Goal: Check status: Check status

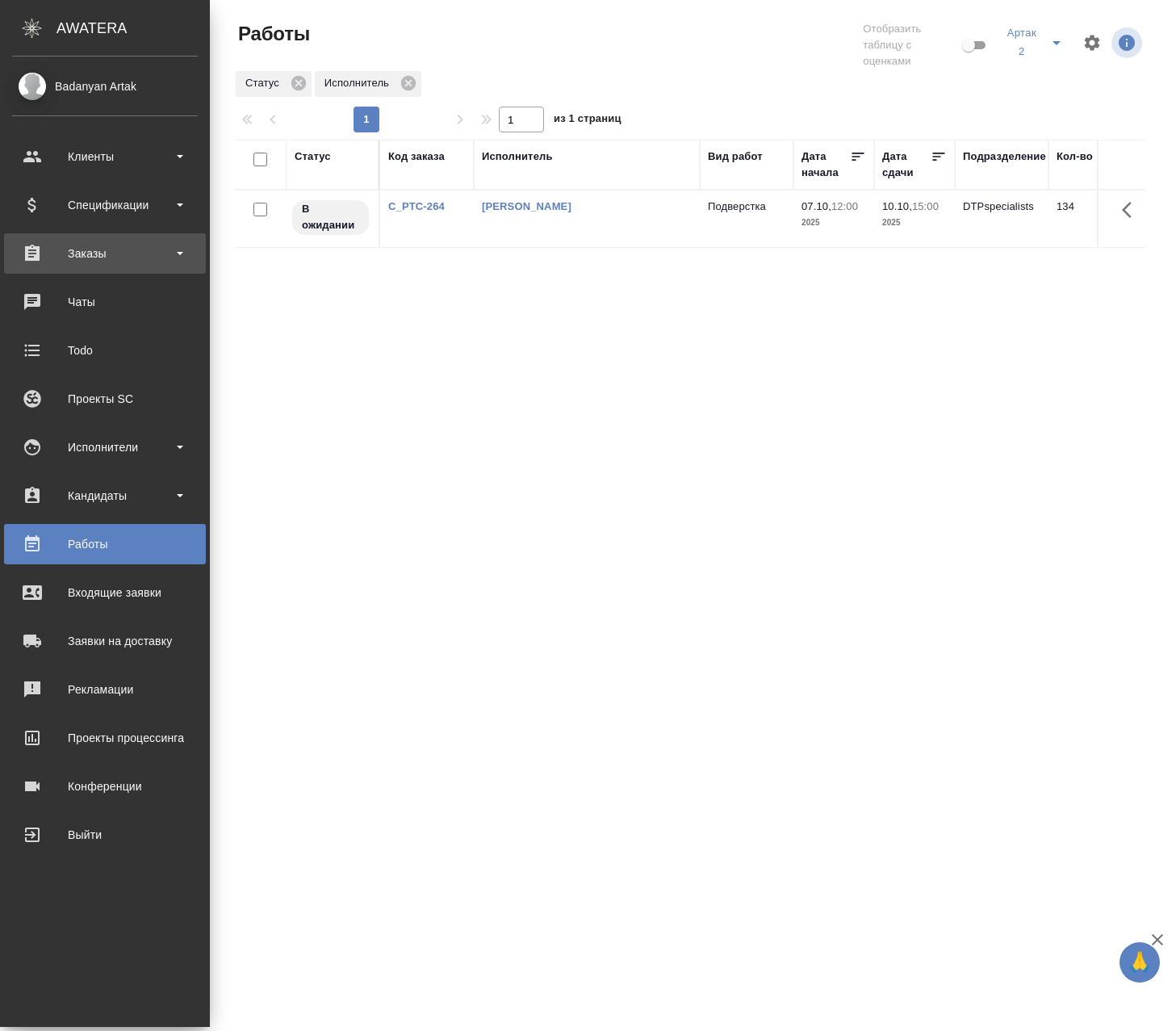
click at [48, 258] on div "Заказы" at bounding box center [105, 253] width 185 height 24
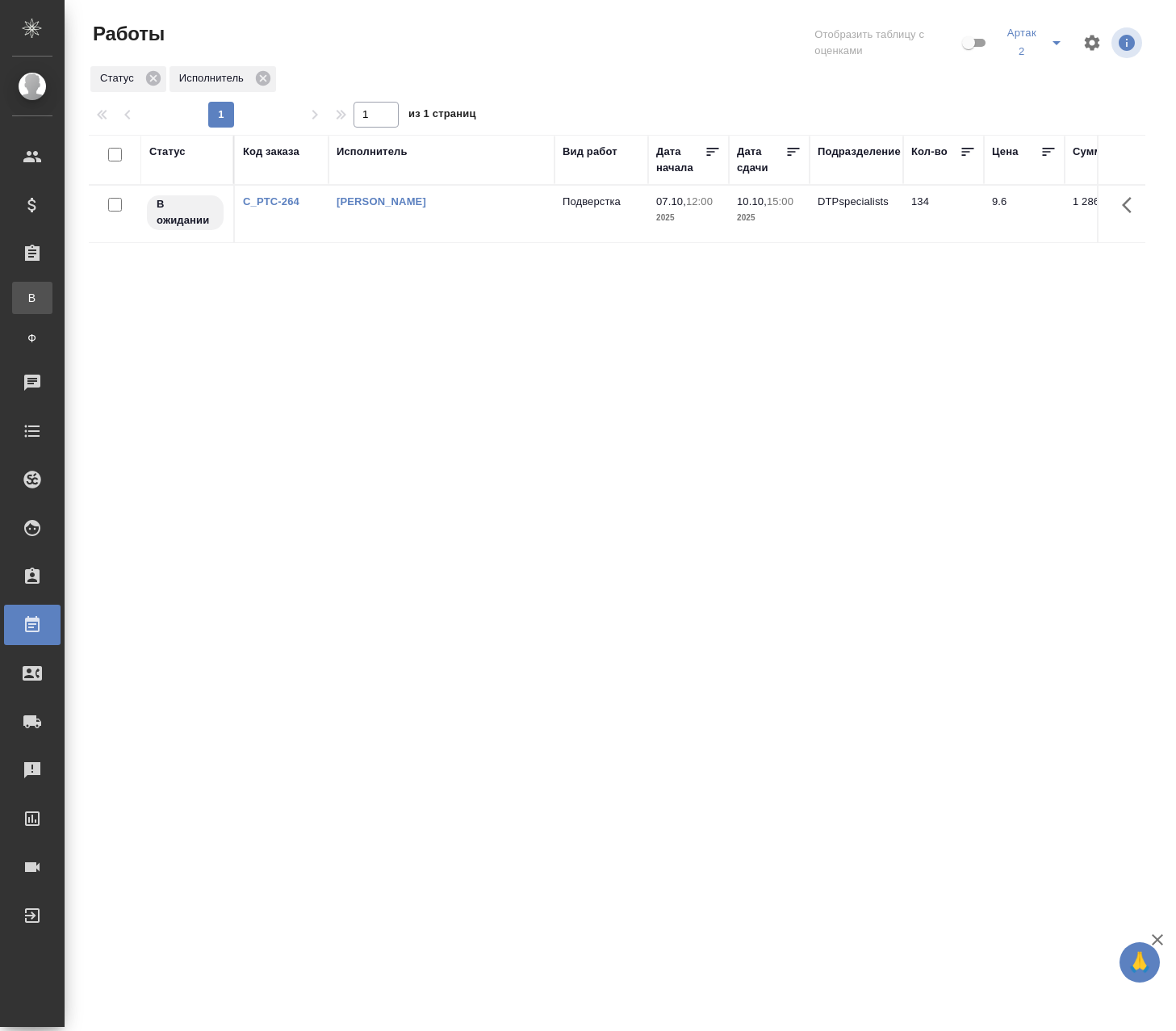
click at [53, 293] on link "В Все заказы" at bounding box center [32, 298] width 41 height 32
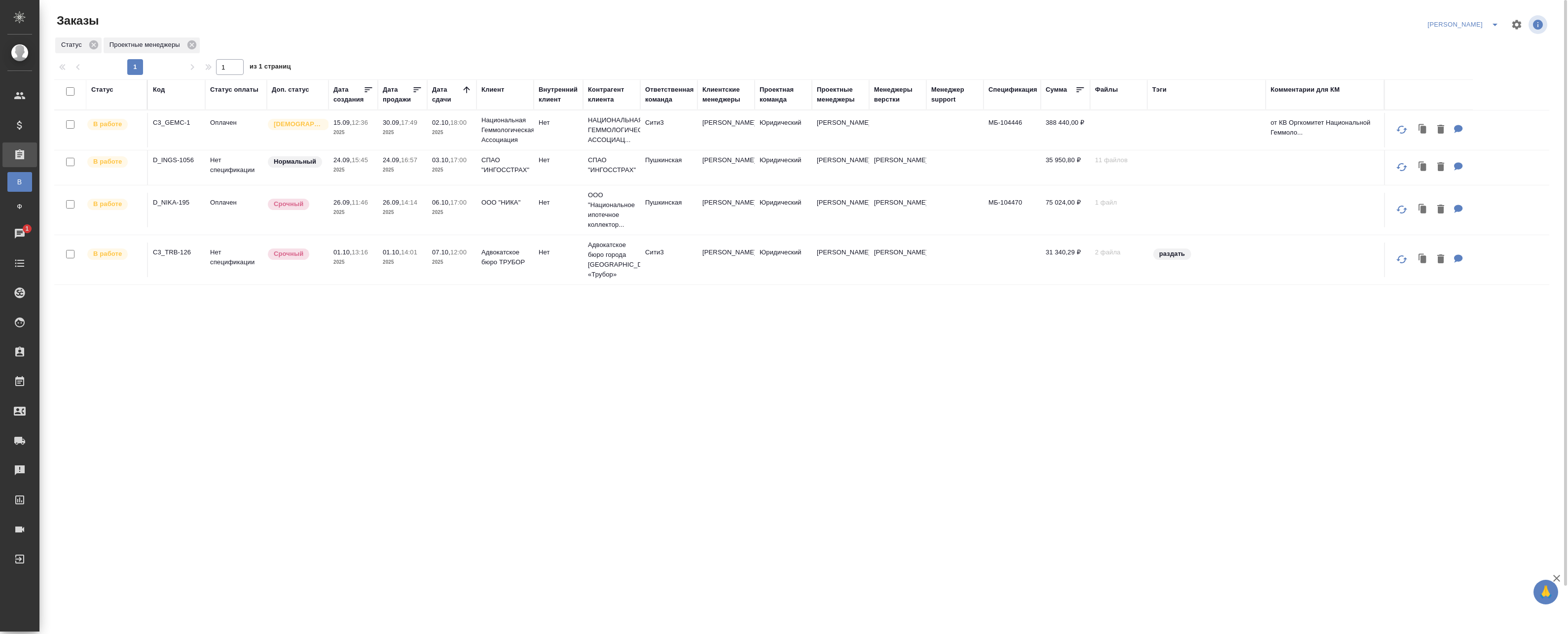
click at [475, 263] on td "07.10, 12:00 2025" at bounding box center [452, 260] width 49 height 35
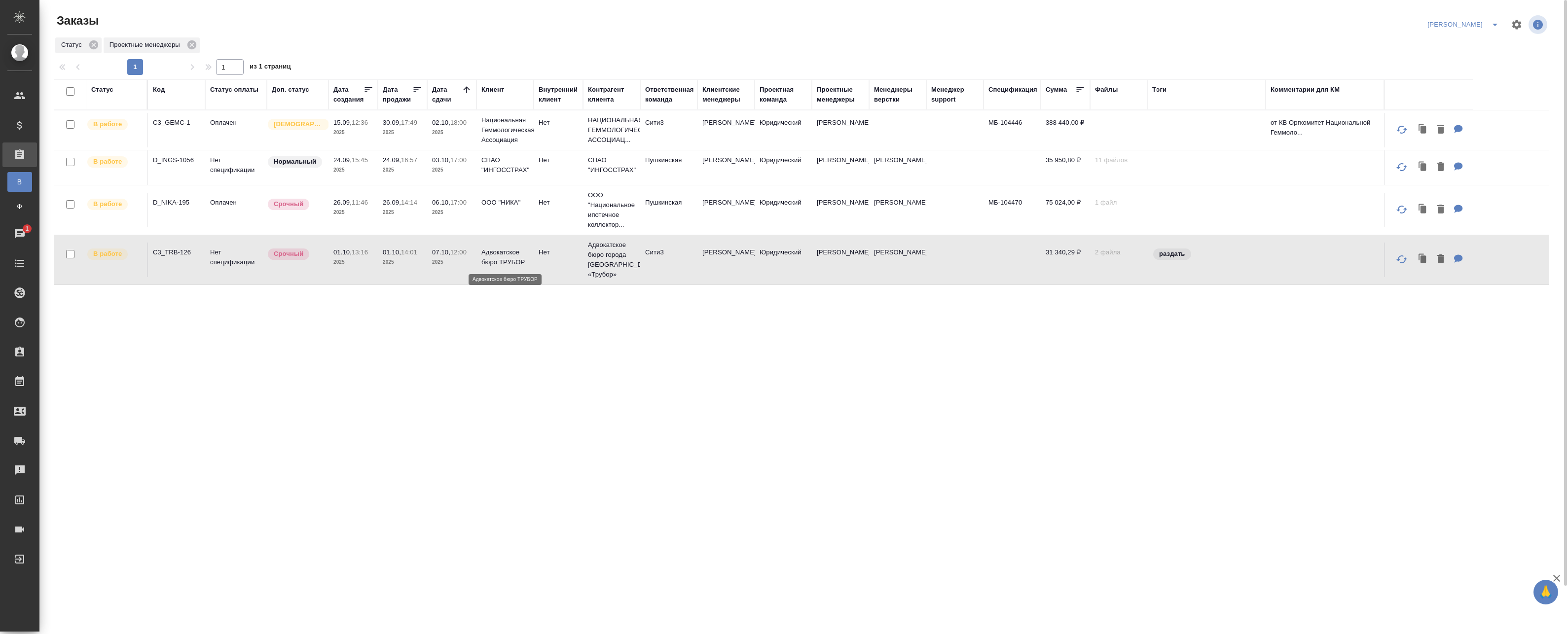
click at [520, 265] on p "Адвокатское бюро ТРУБОР" at bounding box center [505, 257] width 47 height 19
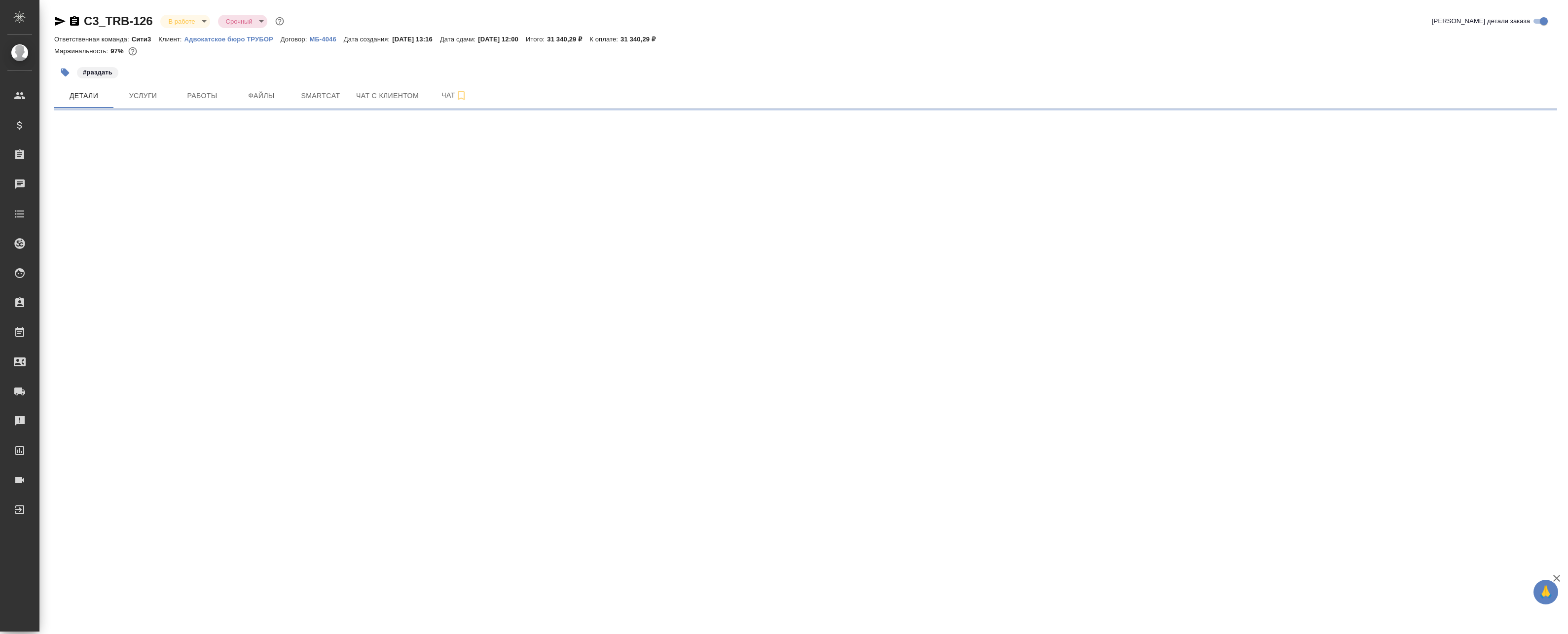
select select "RU"
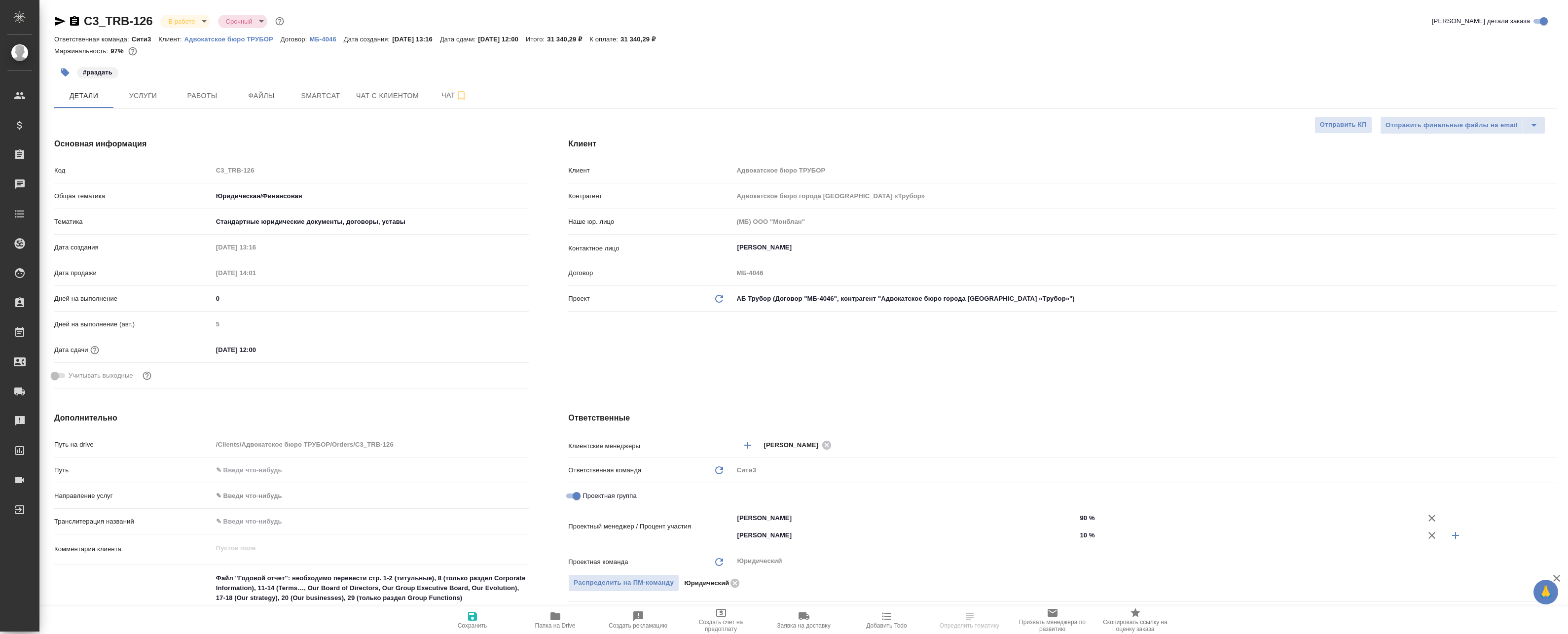
type textarea "x"
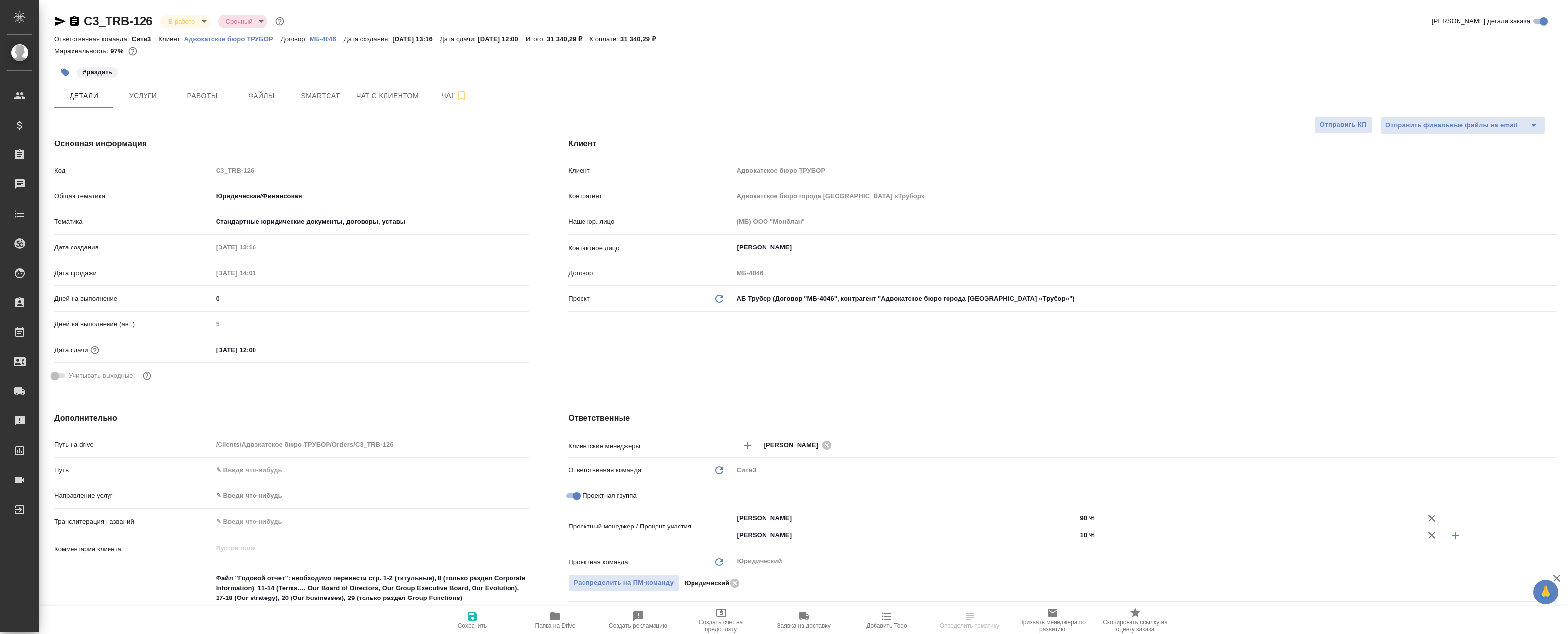
type textarea "x"
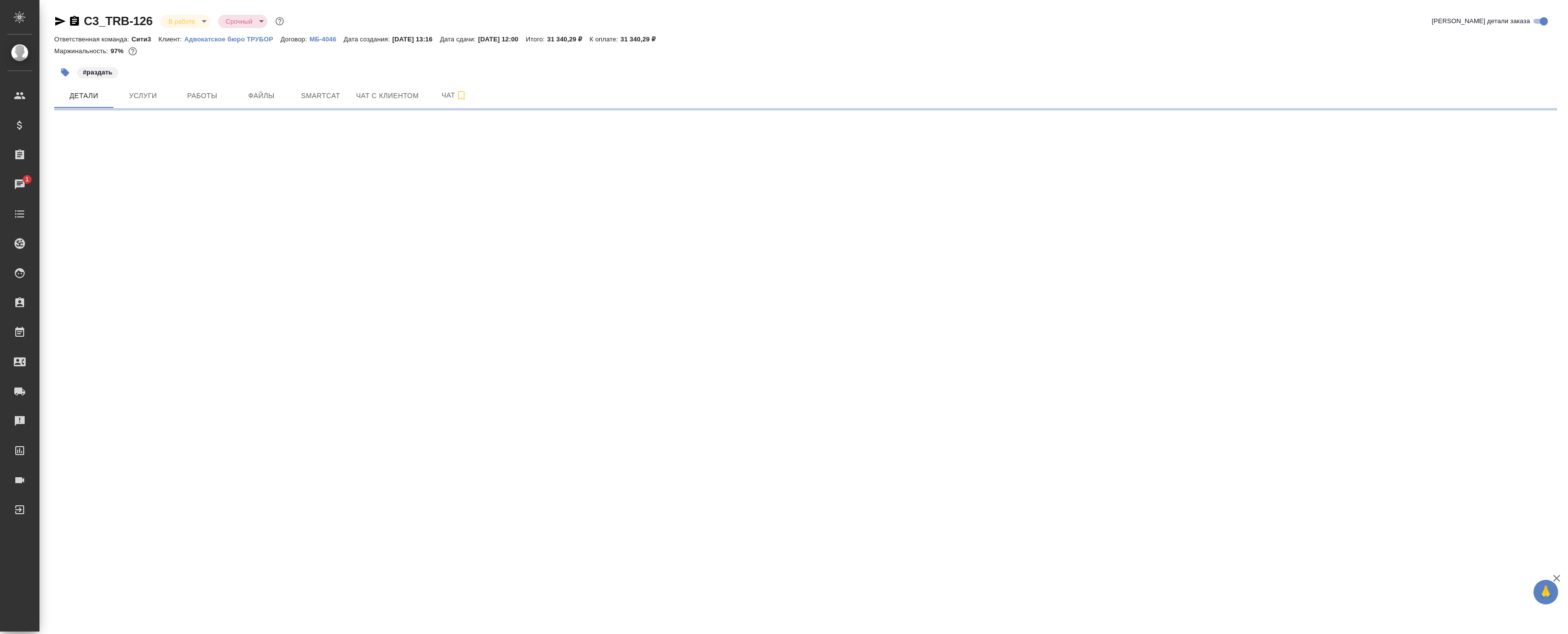
select select "RU"
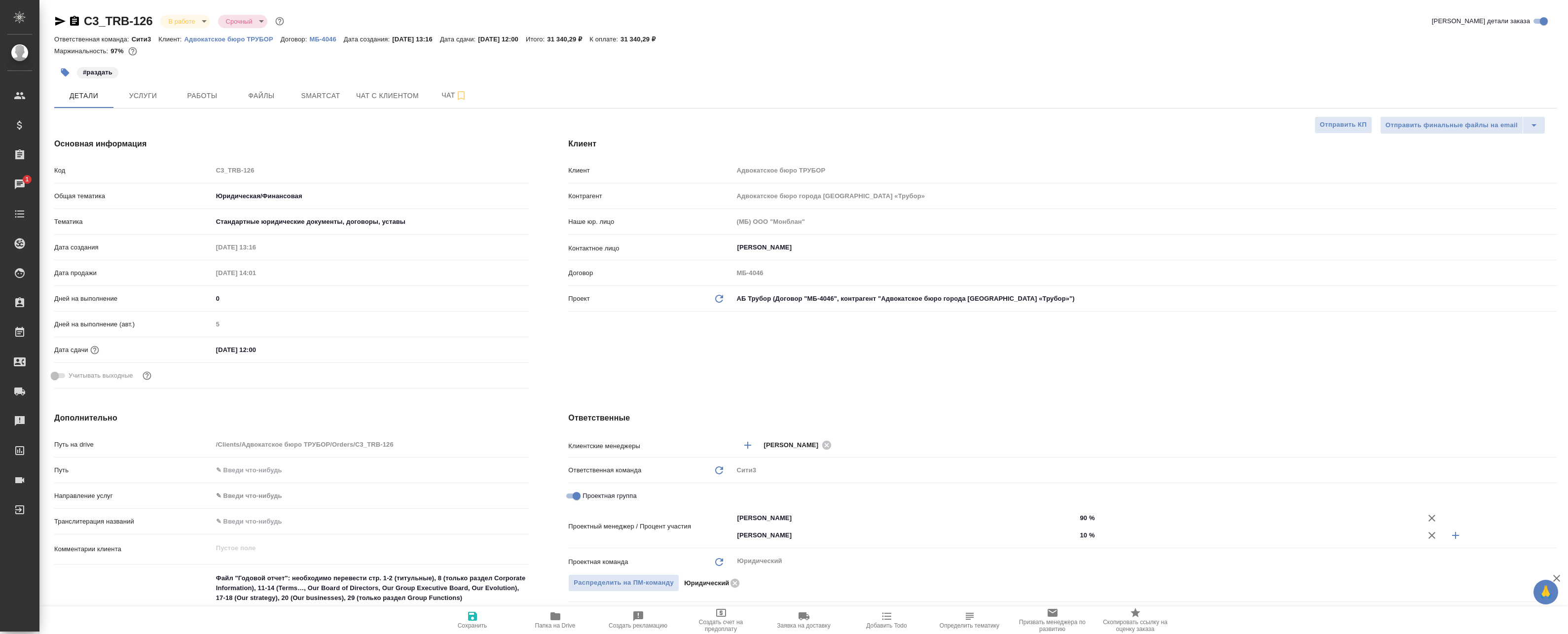
type textarea "x"
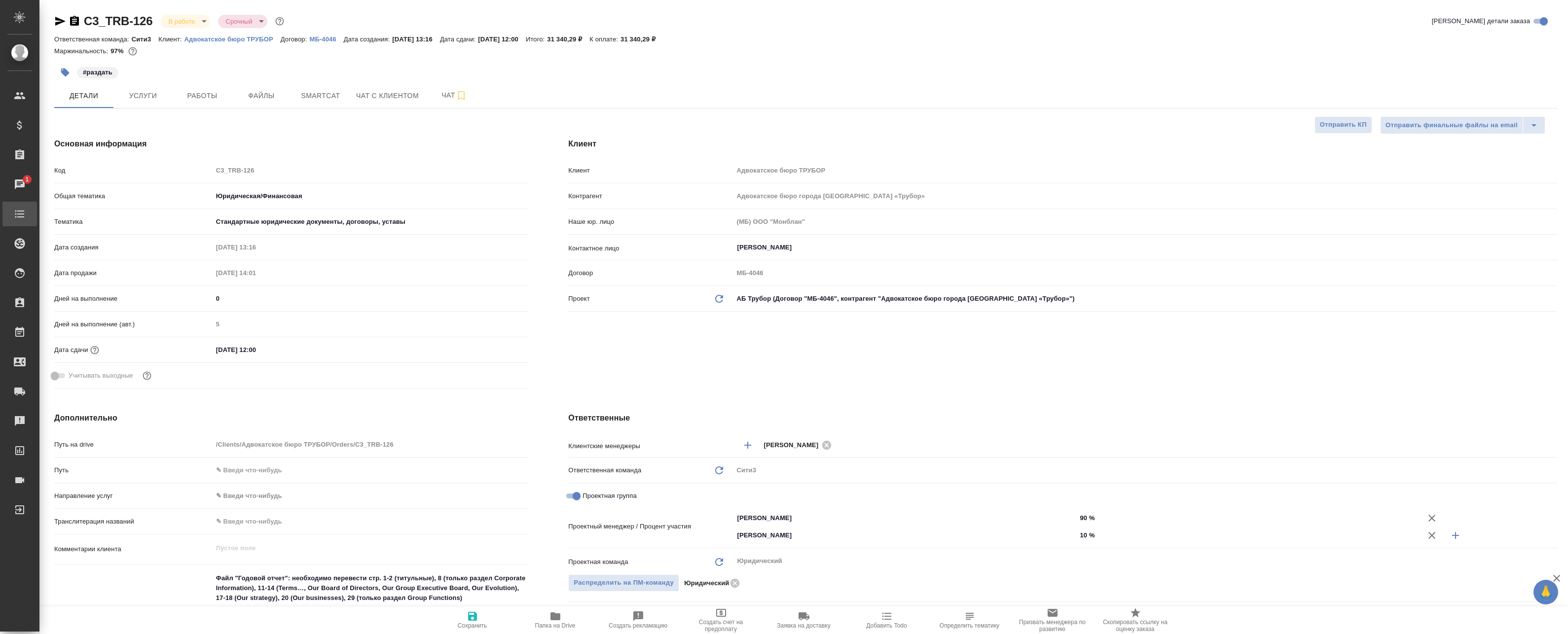
type textarea "x"
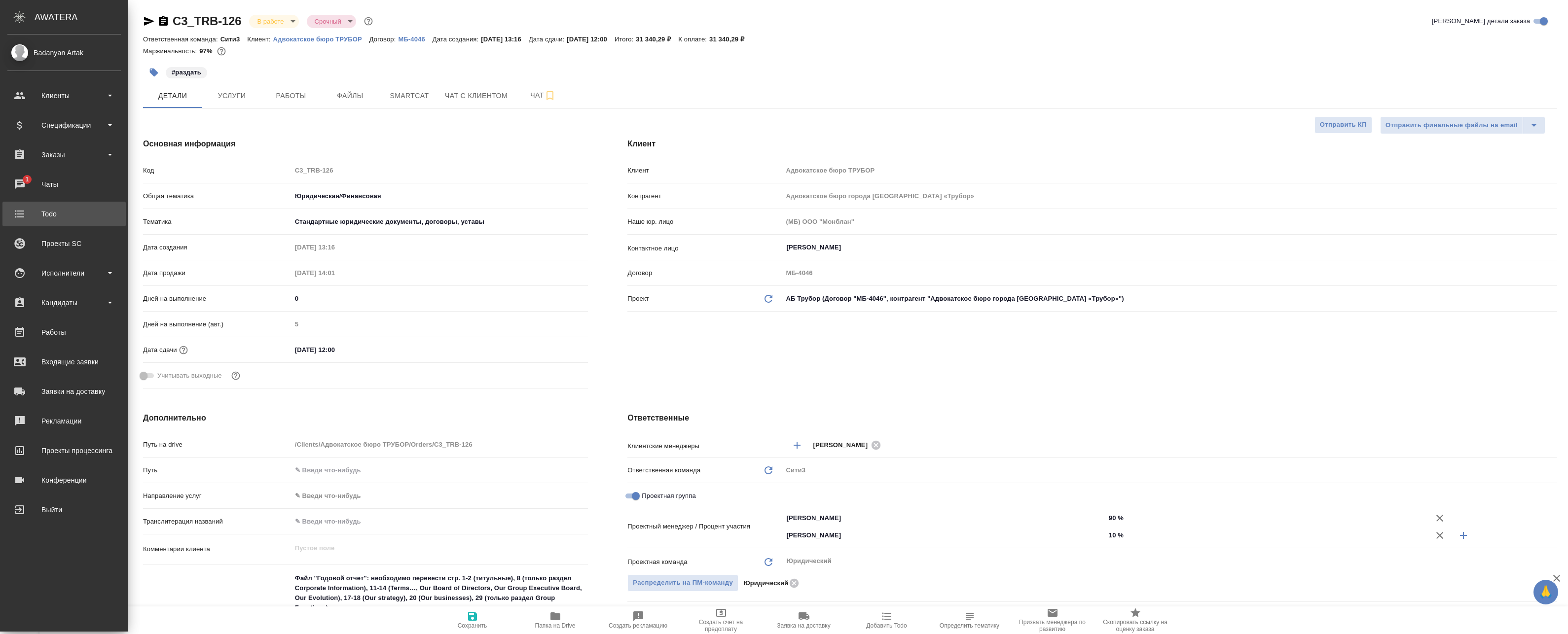
type textarea "x"
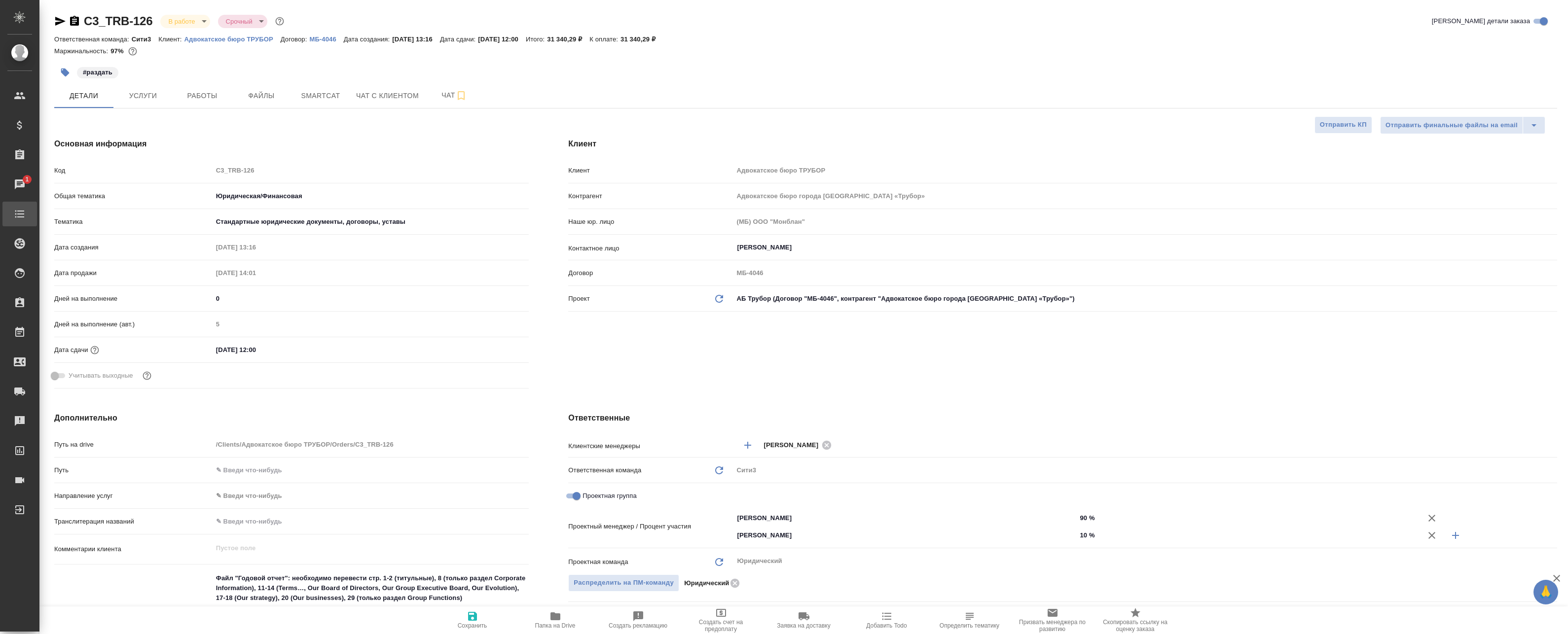
type textarea "x"
